Goal: Information Seeking & Learning: Compare options

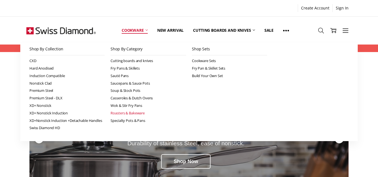
click at [124, 113] on link "Roasters & Bakeware" at bounding box center [149, 113] width 76 height 8
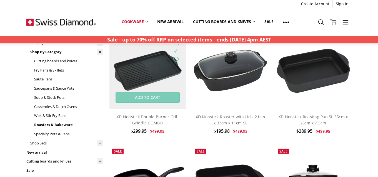
scroll to position [50, 0]
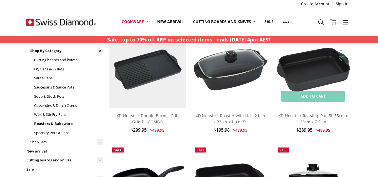
click at [306, 74] on img at bounding box center [313, 70] width 77 height 48
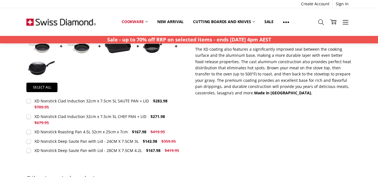
scroll to position [240, 0]
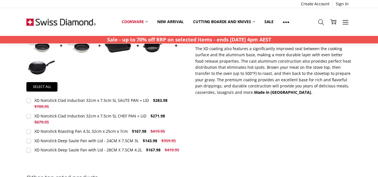
click at [104, 131] on div "XD Nonstick Roasting Pan 4.5L 32cm x 25cm x 7cm" at bounding box center [80, 130] width 93 height 5
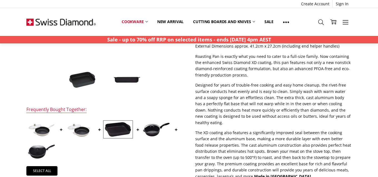
click at [117, 128] on img at bounding box center [118, 129] width 28 height 16
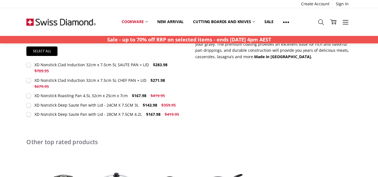
scroll to position [275, 0]
click at [66, 96] on div "XD Nonstick Roasting Pan 4.5L 32cm x 25cm x 7cm" at bounding box center [80, 95] width 93 height 5
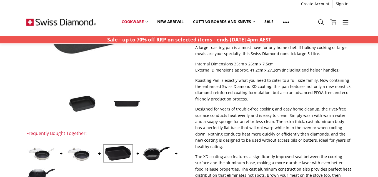
scroll to position [104, 0]
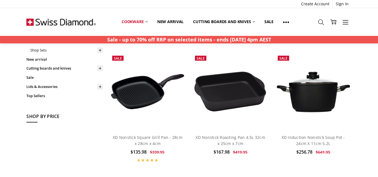
scroll to position [143, 0]
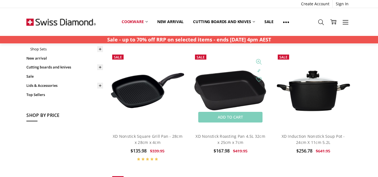
click at [232, 89] on img at bounding box center [230, 90] width 77 height 44
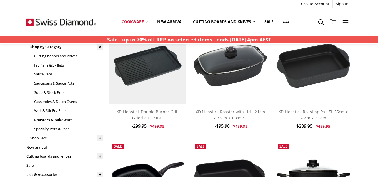
scroll to position [56, 0]
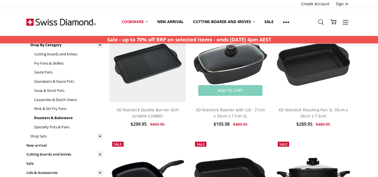
click at [241, 68] on img at bounding box center [230, 63] width 77 height 45
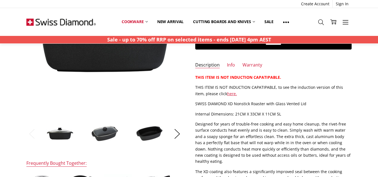
scroll to position [103, 0]
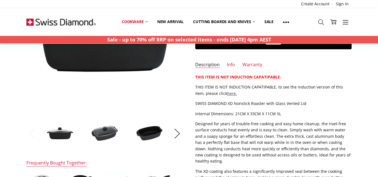
click at [227, 93] on link "here." at bounding box center [232, 93] width 10 height 5
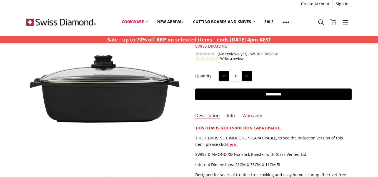
scroll to position [44, 0]
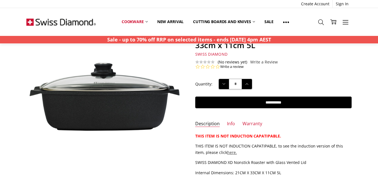
click at [227, 153] on link "here." at bounding box center [232, 152] width 10 height 5
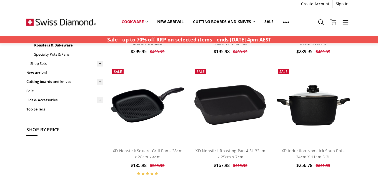
scroll to position [127, 0]
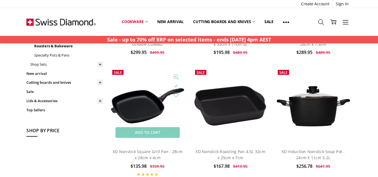
click at [136, 111] on img at bounding box center [148, 105] width 77 height 39
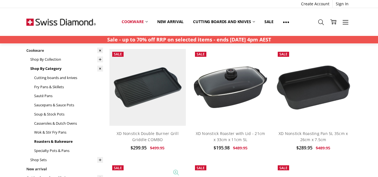
scroll to position [41, 0]
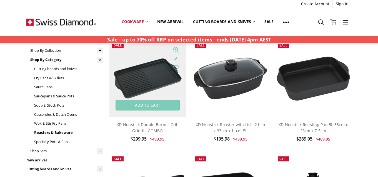
click at [151, 86] on img at bounding box center [148, 78] width 77 height 77
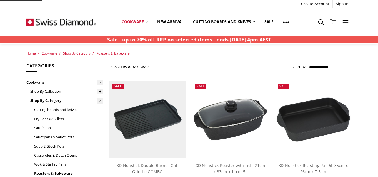
scroll to position [41, 0]
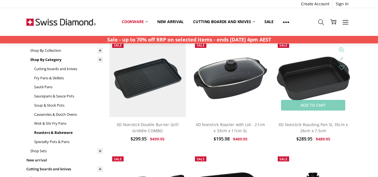
click at [299, 78] on img at bounding box center [313, 79] width 77 height 48
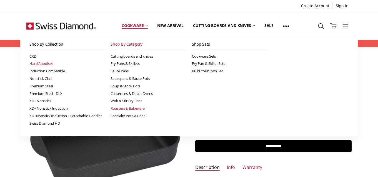
click at [36, 63] on link "Hard Anodised" at bounding box center [67, 64] width 76 height 8
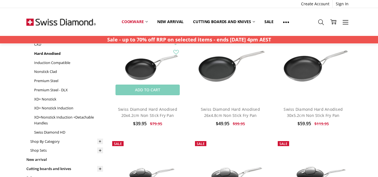
scroll to position [56, 0]
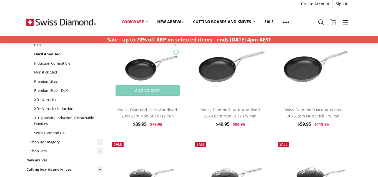
click at [141, 76] on img at bounding box center [148, 63] width 77 height 51
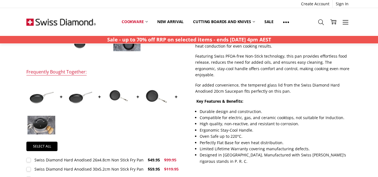
scroll to position [200, 0]
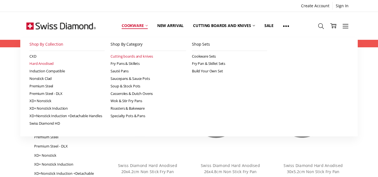
click at [131, 55] on link "Cutting boards and knives" at bounding box center [149, 57] width 76 height 8
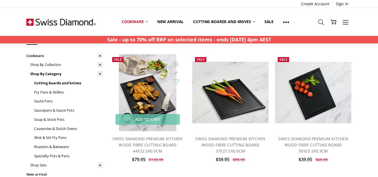
scroll to position [27, 0]
click at [148, 98] on img at bounding box center [148, 92] width 58 height 77
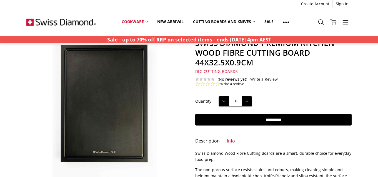
scroll to position [38, 0]
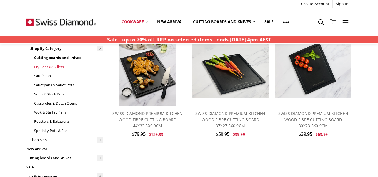
scroll to position [53, 0]
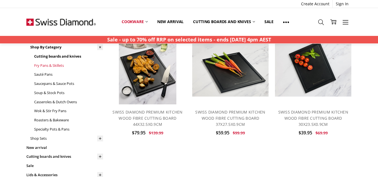
click at [50, 66] on link "Fry Pans & Skillets" at bounding box center [68, 65] width 69 height 9
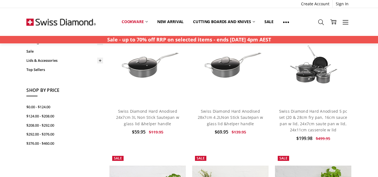
scroll to position [168, 0]
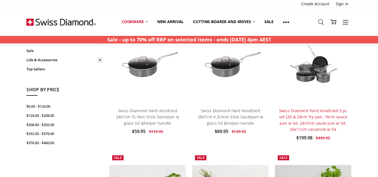
click at [301, 121] on link "Swiss Diamond Hard Anodised 5 pc set (20 & 28cm fry pan, 16cm sauce pan w lid, …" at bounding box center [313, 120] width 68 height 24
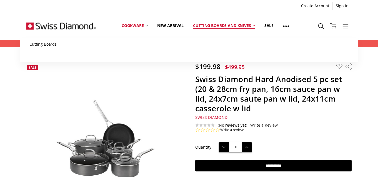
click at [202, 26] on link "Cutting boards and knives" at bounding box center [223, 25] width 71 height 25
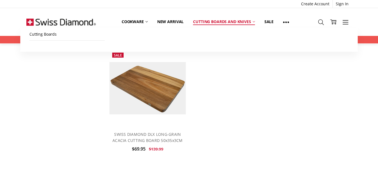
scroll to position [385, 0]
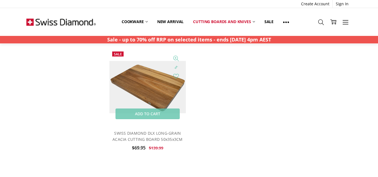
click at [157, 81] on img at bounding box center [148, 87] width 77 height 53
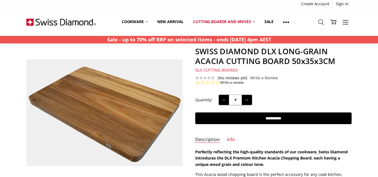
scroll to position [28, 0]
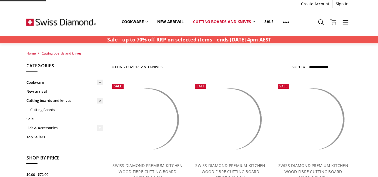
scroll to position [385, 0]
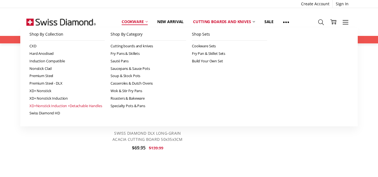
click at [65, 106] on link "XD+Nonstick Induction +Detachable Handles" at bounding box center [67, 106] width 76 height 8
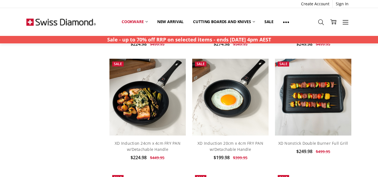
scroll to position [256, 0]
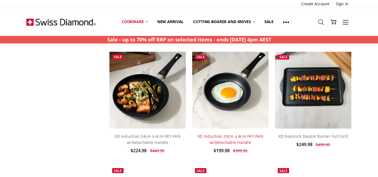
click at [219, 143] on link "XD Induction 20cm x 4cm FRY PAN w/Detachable Handle" at bounding box center [231, 138] width 66 height 11
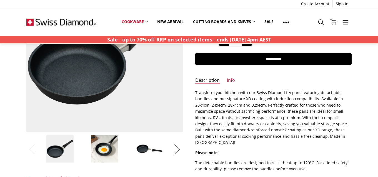
scroll to position [94, 0]
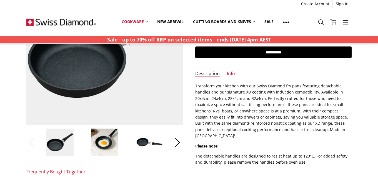
click at [148, 141] on img at bounding box center [150, 142] width 28 height 19
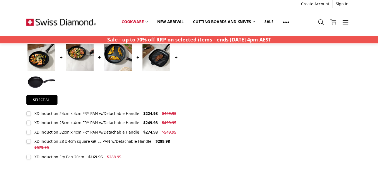
scroll to position [233, 0]
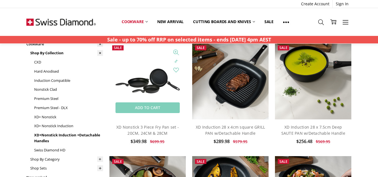
scroll to position [69, 0]
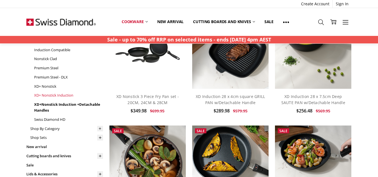
click at [57, 95] on link "XD+ Nonstick Induction" at bounding box center [68, 95] width 69 height 9
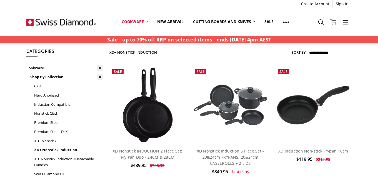
scroll to position [17, 0]
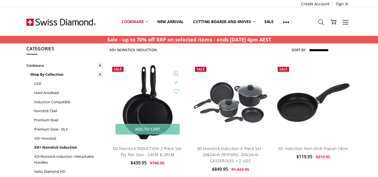
click at [148, 106] on img at bounding box center [147, 102] width 53 height 77
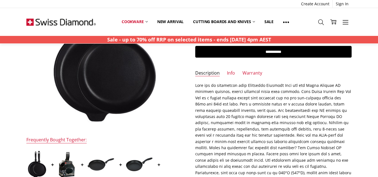
click at [69, 164] on img at bounding box center [66, 164] width 19 height 28
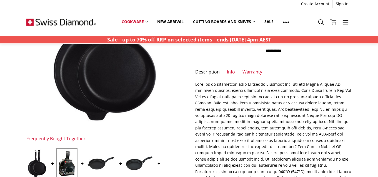
scroll to position [80, 0]
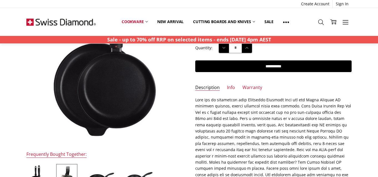
click at [252, 91] on li "Warranty" at bounding box center [253, 89] width 20 height 9
click at [254, 85] on link "Warranty" at bounding box center [253, 88] width 20 height 6
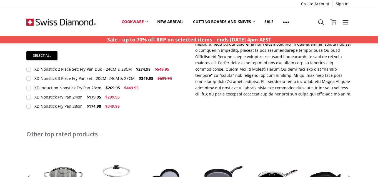
scroll to position [0, 0]
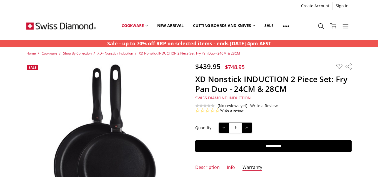
click at [113, 45] on strong "Sale - up to 70% off RRP on selected items - ends [DATE] 4pm AEST" at bounding box center [189, 43] width 164 height 7
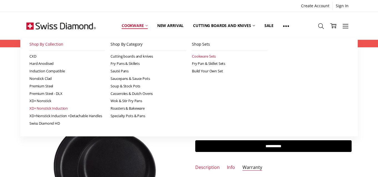
click at [202, 54] on link "Cookware Sets" at bounding box center [230, 57] width 76 height 8
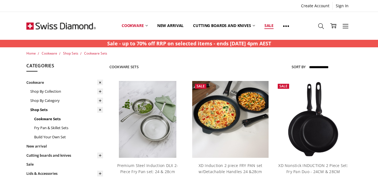
click at [267, 26] on link "Sale" at bounding box center [269, 25] width 19 height 25
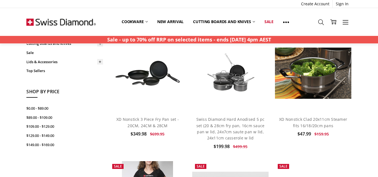
scroll to position [56, 0]
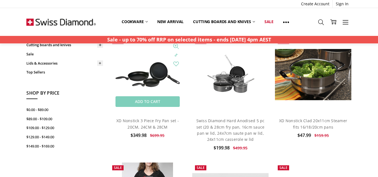
click at [155, 78] on img at bounding box center [148, 74] width 77 height 38
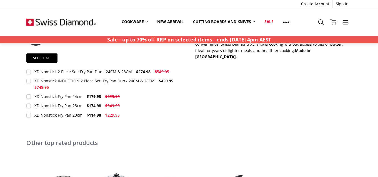
scroll to position [278, 0]
click at [44, 81] on div "XD Nonstick INDUCTION 2 Piece Set: Fry Pan Duo - 24CM & 28CM" at bounding box center [94, 80] width 120 height 5
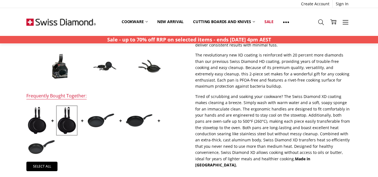
scroll to position [144, 0]
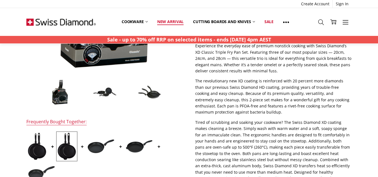
click at [177, 21] on link "New arrival" at bounding box center [171, 22] width 36 height 12
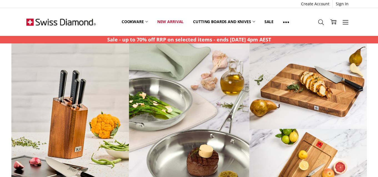
scroll to position [123, 0]
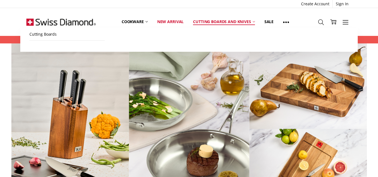
click at [228, 22] on link "Cutting boards and knives" at bounding box center [223, 22] width 71 height 12
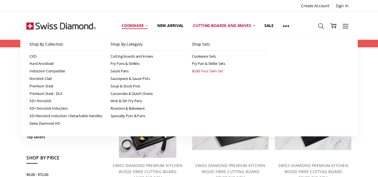
click at [201, 71] on link "Build Your Own Set" at bounding box center [230, 71] width 76 height 8
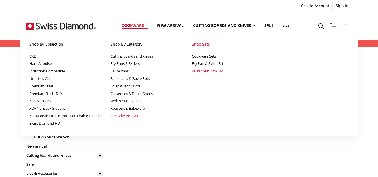
click at [137, 116] on link "Specialty Pots & Pans" at bounding box center [149, 116] width 76 height 8
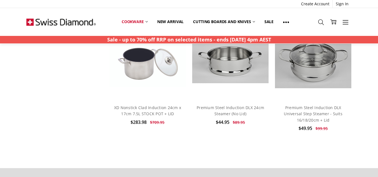
scroll to position [401, 0]
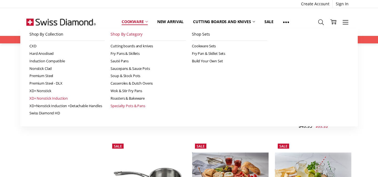
click at [60, 98] on link "XD+ Nonstick Induction" at bounding box center [67, 99] width 76 height 8
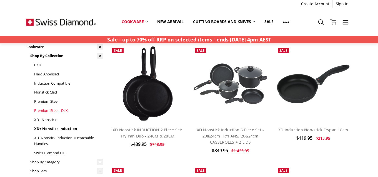
scroll to position [37, 0]
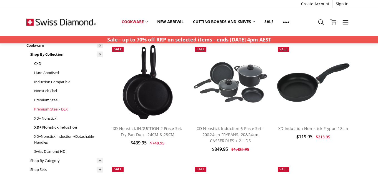
click at [46, 109] on link "Premium Steel - DLX" at bounding box center [68, 109] width 69 height 9
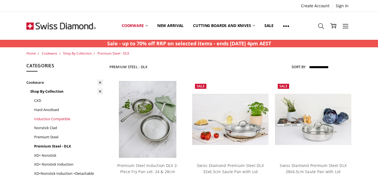
click at [49, 120] on link "Induction Compatible" at bounding box center [68, 118] width 69 height 9
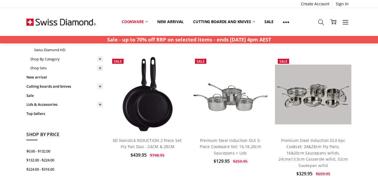
scroll to position [153, 0]
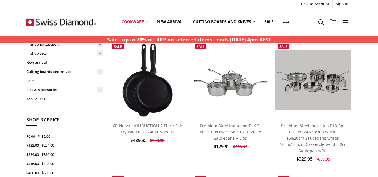
click at [154, 128] on h4 "XD Nonstick INDUCTION 2 Piece Set: Fry Pan Duo - 24CM & 28CM" at bounding box center [148, 129] width 71 height 13
click at [156, 125] on link "XD Nonstick INDUCTION 2 Piece Set: Fry Pan Duo - 24CM & 28CM" at bounding box center [148, 128] width 70 height 11
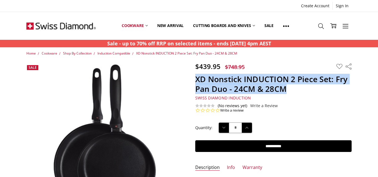
drag, startPoint x: 285, startPoint y: 88, endPoint x: 196, endPoint y: 78, distance: 89.0
click at [196, 78] on h1 "XD Nonstick INDUCTION 2 Piece Set: Fry Pan Duo - 24CM & 28CM" at bounding box center [273, 83] width 157 height 19
copy h1 "XD Nonstick INDUCTION 2 Piece Set: Fry Pan Duo - 24CM & 28CM"
drag, startPoint x: 225, startPoint y: 67, endPoint x: 243, endPoint y: 67, distance: 17.2
click at [243, 67] on span "$748.95" at bounding box center [235, 67] width 20 height 8
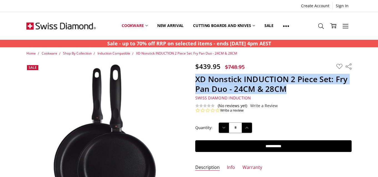
copy span "$748.95"
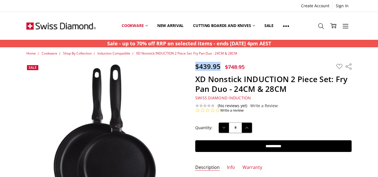
drag, startPoint x: 196, startPoint y: 67, endPoint x: 219, endPoint y: 68, distance: 23.4
click at [219, 68] on span "$439.95" at bounding box center [207, 66] width 25 height 9
copy span "$439.95"
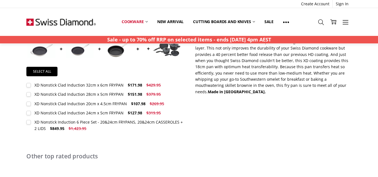
scroll to position [208, 0]
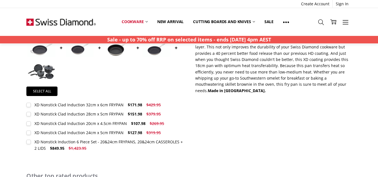
click at [118, 142] on div "XD Nonstick Induction 6 Piece Set - 20&24cm FRYPANS, 20&24cm CASSEROLES + 2 LIDS" at bounding box center [108, 144] width 148 height 11
click at [49, 71] on img at bounding box center [42, 72] width 28 height 16
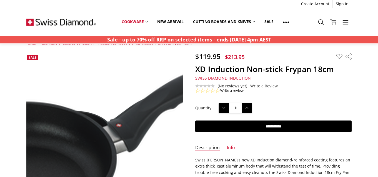
scroll to position [0, 0]
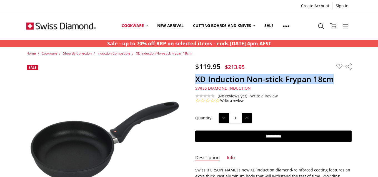
drag, startPoint x: 195, startPoint y: 80, endPoint x: 332, endPoint y: 81, distance: 137.9
click at [332, 81] on section "$119.95 $213.95 MSRP: You save Add to Wish List" at bounding box center [273, 82] width 169 height 41
copy h1 "XD Induction Non-stick Frypan 18cm"
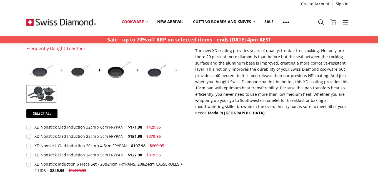
scroll to position [187, 0]
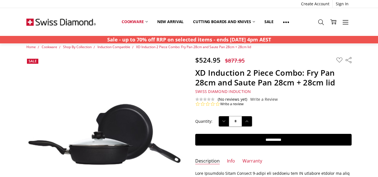
scroll to position [6, 0]
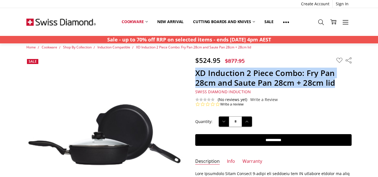
drag, startPoint x: 196, startPoint y: 72, endPoint x: 336, endPoint y: 84, distance: 140.6
click at [336, 84] on h1 "XD Induction 2 Piece Combo: Fry Pan 28cm and Saute Pan 28cm + 28cm lid" at bounding box center [273, 77] width 157 height 19
copy h1 "XD Induction 2 Piece Combo: Fry Pan 28cm and Saute Pan 28cm + 28cm lid"
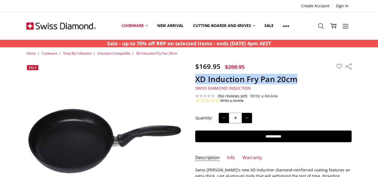
drag, startPoint x: 195, startPoint y: 81, endPoint x: 296, endPoint y: 84, distance: 101.0
click at [296, 84] on h1 "XD Induction Fry Pan 20cm" at bounding box center [273, 79] width 157 height 10
copy h1 "XD Induction Fry Pan 20cm"
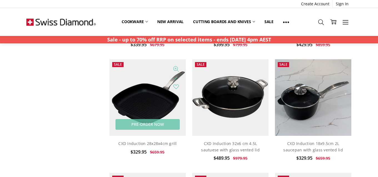
scroll to position [458, 0]
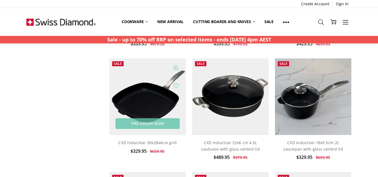
click at [155, 94] on img at bounding box center [148, 96] width 77 height 77
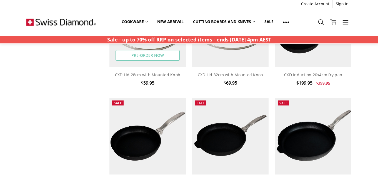
scroll to position [181, 0]
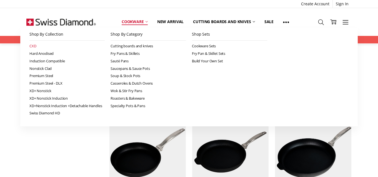
click at [34, 45] on link "CXD" at bounding box center [67, 46] width 76 height 8
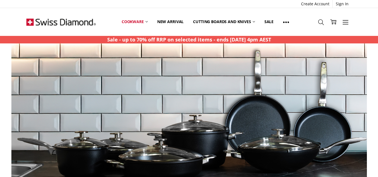
scroll to position [312, 0]
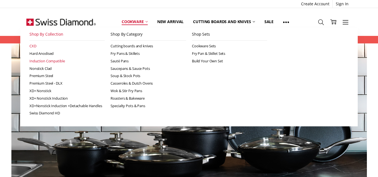
click at [55, 60] on link "Induction Compatible" at bounding box center [67, 61] width 76 height 8
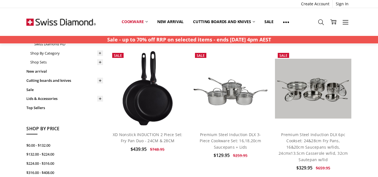
scroll to position [145, 0]
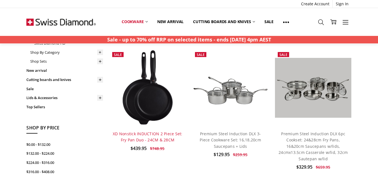
click at [135, 133] on link "XD Nonstick INDUCTION 2 Piece Set: Fry Pan Duo - 24CM & 28CM" at bounding box center [148, 136] width 70 height 11
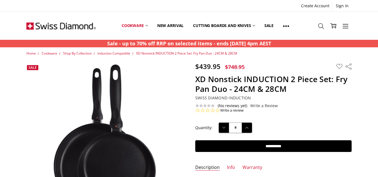
click at [213, 98] on span "Swiss Diamond Induction" at bounding box center [223, 97] width 56 height 5
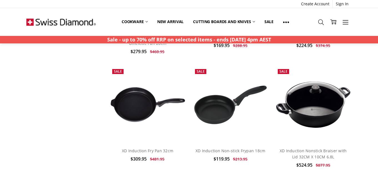
scroll to position [963, 0]
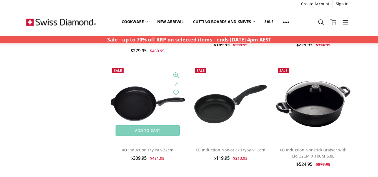
click at [138, 111] on img at bounding box center [148, 104] width 77 height 36
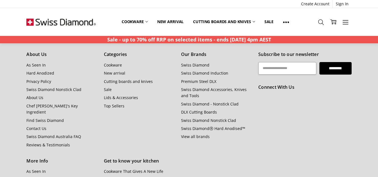
scroll to position [543, 0]
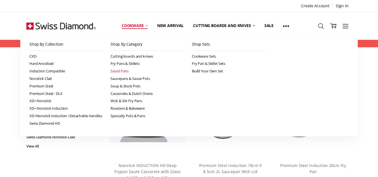
click at [122, 71] on link "Sauté Pans" at bounding box center [149, 71] width 76 height 8
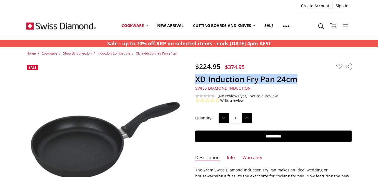
drag, startPoint x: 195, startPoint y: 77, endPoint x: 298, endPoint y: 84, distance: 102.8
click at [298, 84] on section "$224.95 $374.95 MSRP: You save Add to Wish List" at bounding box center [273, 82] width 169 height 41
copy section "XD Induction Fry Pan 24cm"
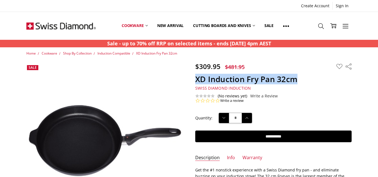
drag, startPoint x: 195, startPoint y: 78, endPoint x: 295, endPoint y: 82, distance: 100.4
click at [295, 82] on h1 "XD Induction Fry Pan 32cm" at bounding box center [273, 79] width 157 height 10
copy h1 "XD Induction Fry Pan 32cm"
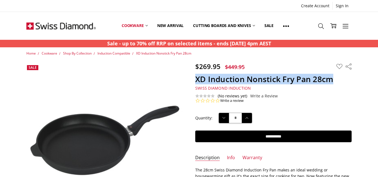
drag, startPoint x: 198, startPoint y: 78, endPoint x: 332, endPoint y: 85, distance: 134.2
click at [332, 85] on section "$269.95 $449.95 MSRP: You save Add to Wish List" at bounding box center [273, 82] width 169 height 41
copy section "XD Induction Nonstick Fry Pan 28cm"
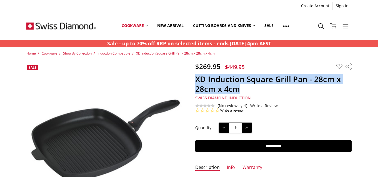
drag, startPoint x: 244, startPoint y: 90, endPoint x: 193, endPoint y: 80, distance: 51.5
click at [193, 80] on section "$269.95 $449.95 MSRP: You save Add to Wish List" at bounding box center [273, 87] width 169 height 51
copy h1 "XD Induction Square Grill Pan - 28cm x 28cm x 4cm"
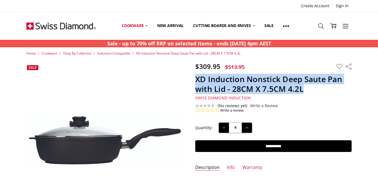
drag, startPoint x: 305, startPoint y: 90, endPoint x: 195, endPoint y: 81, distance: 109.9
click at [195, 81] on h1 "XD Induction Nonstick Deep Saute Pan with Lid - 28CM X 7.5CM 4.2L" at bounding box center [273, 83] width 157 height 19
copy h1 "XD Induction Nonstick Deep Saute Pan with Lid - 28CM X 7.5CM 4.2L"
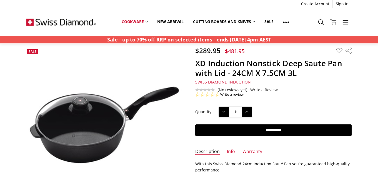
scroll to position [16, 0]
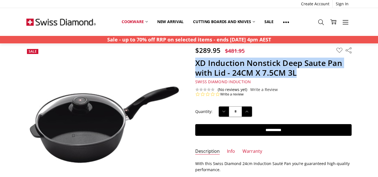
drag, startPoint x: 302, startPoint y: 73, endPoint x: 192, endPoint y: 64, distance: 110.7
click at [192, 64] on section "$289.95 $481.95 MSRP: You save Add to Wish List" at bounding box center [273, 71] width 169 height 51
copy h1 "XD Induction Nonstick Deep Saute Pan with Lid - 24CM X 7.5CM 3L"
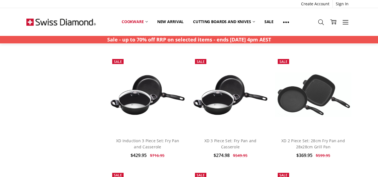
scroll to position [628, 0]
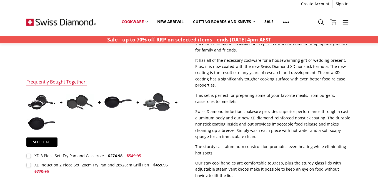
scroll to position [151, 0]
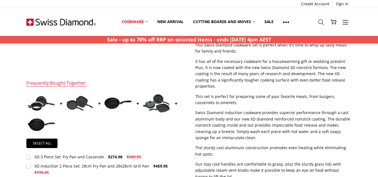
click at [156, 106] on img at bounding box center [157, 103] width 28 height 19
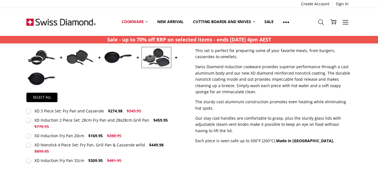
scroll to position [192, 0]
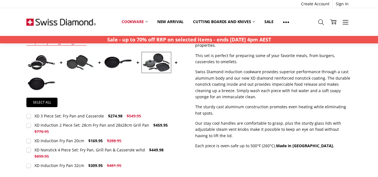
click at [149, 149] on span "$449.98" at bounding box center [156, 149] width 14 height 5
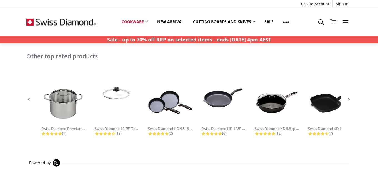
scroll to position [320, 0]
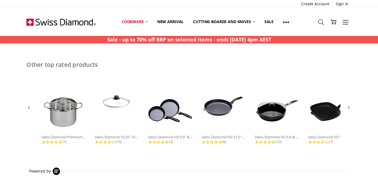
click at [349, 105] on span "Next Promoted Products Page" at bounding box center [349, 107] width 5 height 5
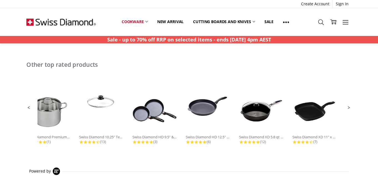
click at [349, 105] on span "Next Promoted Products Page" at bounding box center [349, 107] width 5 height 5
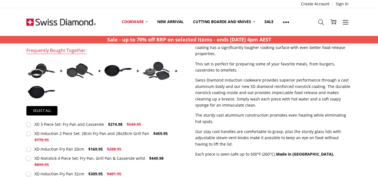
scroll to position [183, 0]
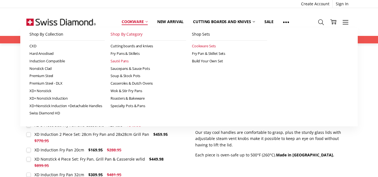
click at [198, 46] on link "Cookware Sets" at bounding box center [230, 46] width 76 height 8
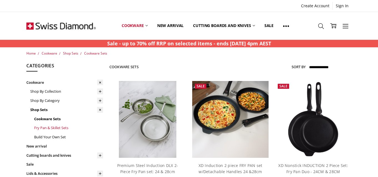
click at [57, 127] on link "Fry Pan & Skillet Sets" at bounding box center [68, 127] width 69 height 9
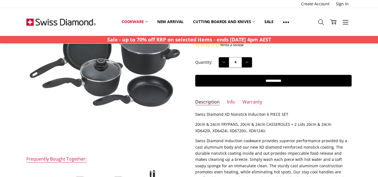
scroll to position [81, 0]
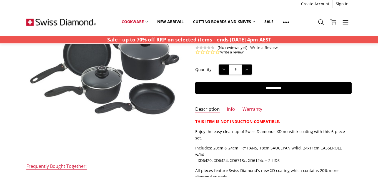
scroll to position [69, 0]
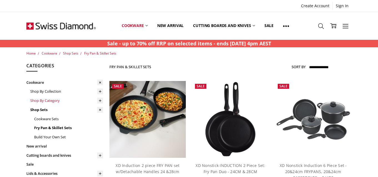
click at [57, 100] on link "Shop By Category" at bounding box center [66, 100] width 73 height 9
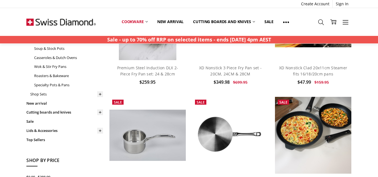
scroll to position [99, 0]
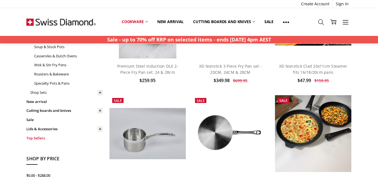
click at [75, 138] on link "Top Sellers" at bounding box center [64, 137] width 77 height 9
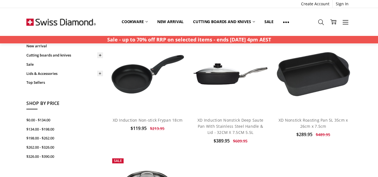
scroll to position [23, 0]
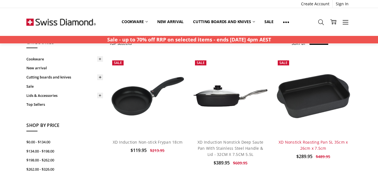
click at [297, 141] on link "XD Nonstick Roasting Pan 5L 35cm x 26cm x 7.5cm" at bounding box center [313, 144] width 69 height 11
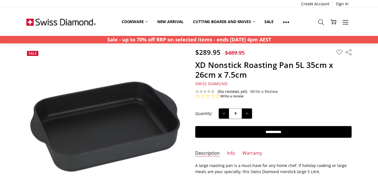
scroll to position [16, 0]
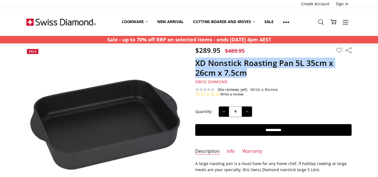
drag, startPoint x: 250, startPoint y: 72, endPoint x: 197, endPoint y: 59, distance: 54.5
click at [197, 59] on h1 "XD Nonstick Roasting Pan 5L 35cm x 26cm x 7.5cm" at bounding box center [273, 67] width 157 height 19
copy h1 "XD Nonstick Roasting Pan 5L 35cm x 26cm x 7.5cm"
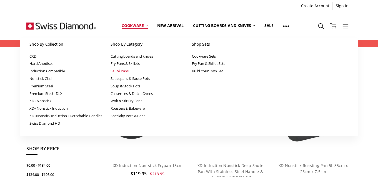
click at [121, 69] on link "Sauté Pans" at bounding box center [149, 71] width 76 height 8
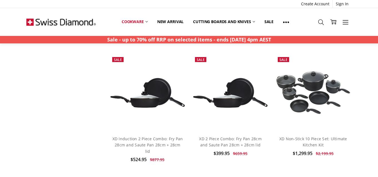
scroll to position [509, 0]
